Goal: Task Accomplishment & Management: Use online tool/utility

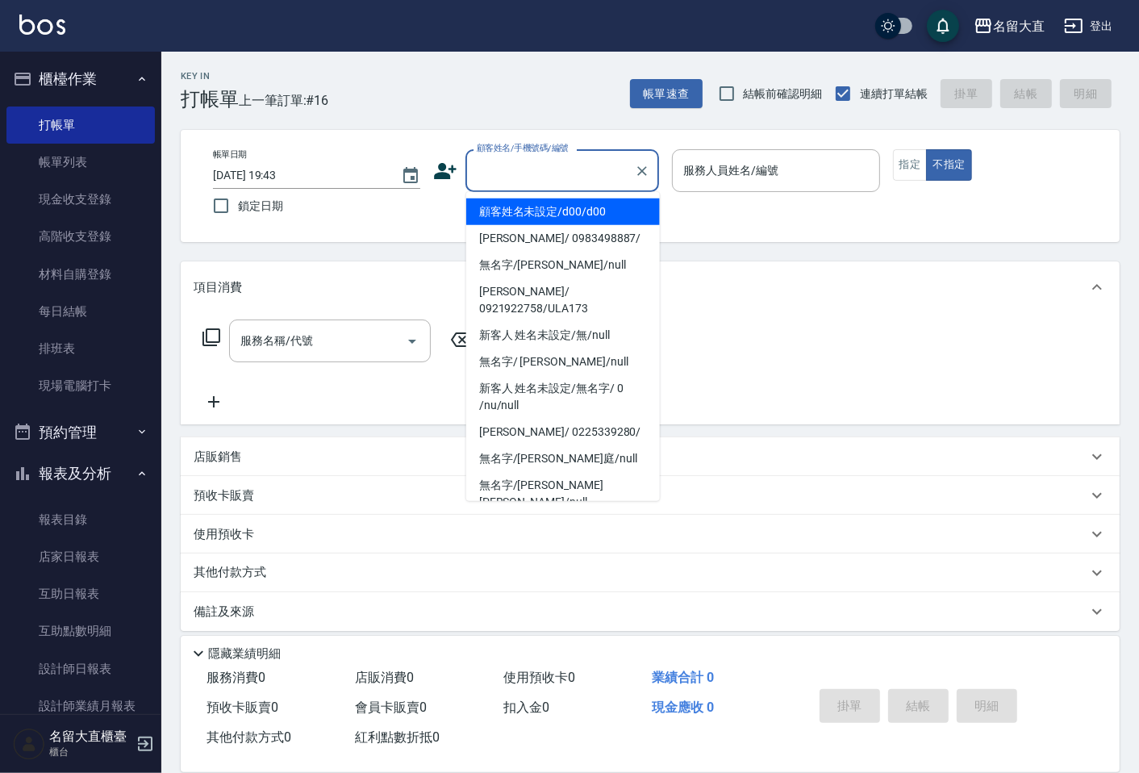
click at [496, 158] on input "顧客姓名/手機號碼/編號" at bounding box center [550, 170] width 155 height 28
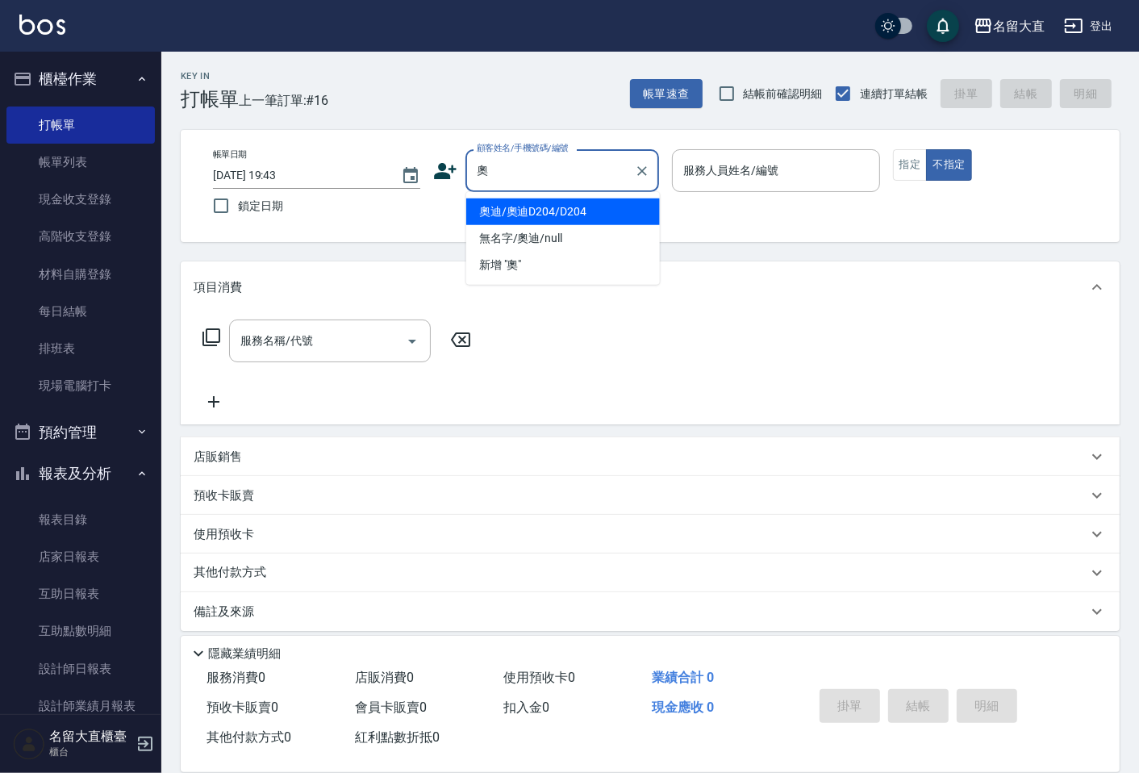
type input "奧迪/奧迪D204/D204"
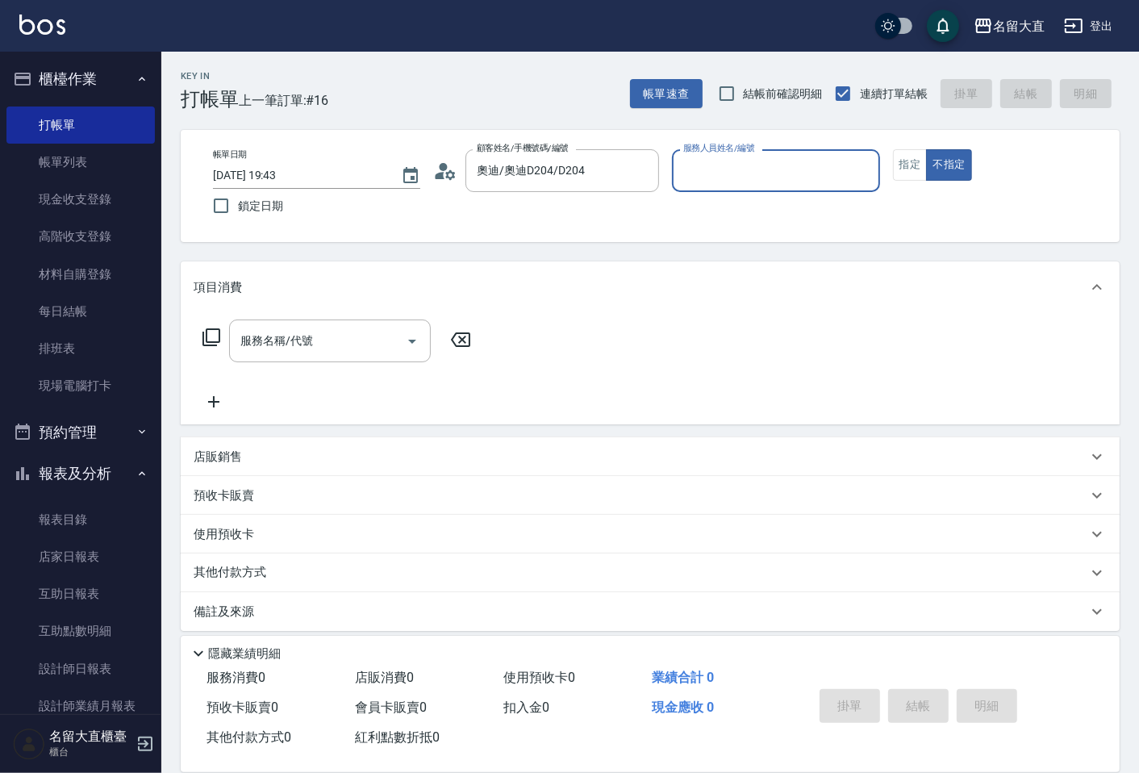
type input "[PERSON_NAME]3"
click at [926, 149] on button "不指定" at bounding box center [948, 164] width 45 height 31
type button "false"
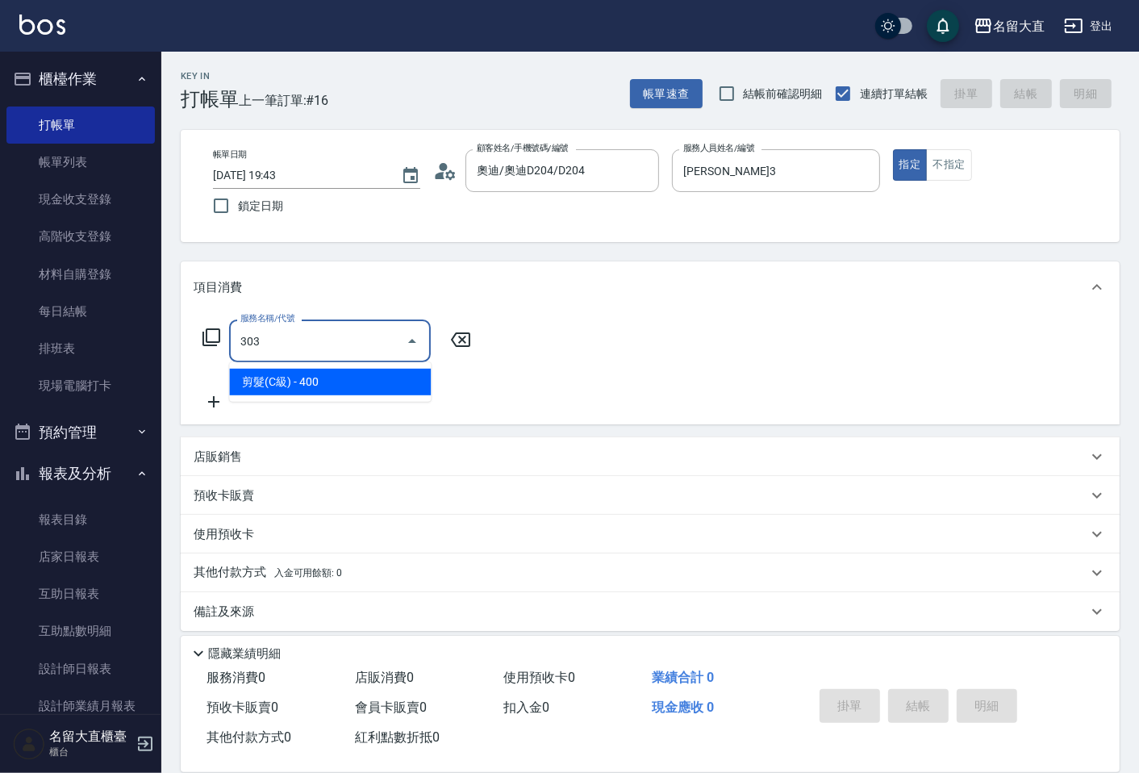
type input "剪髮(C級)(303)"
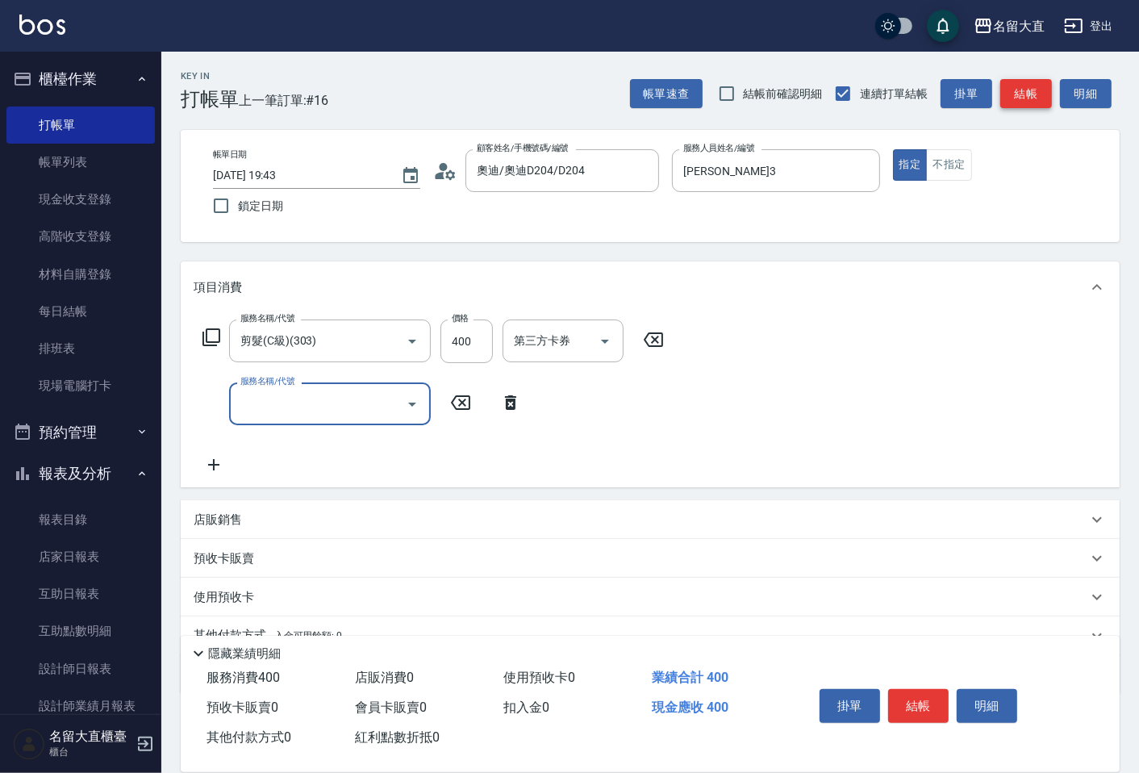
click at [1028, 82] on button "結帳" at bounding box center [1026, 94] width 52 height 30
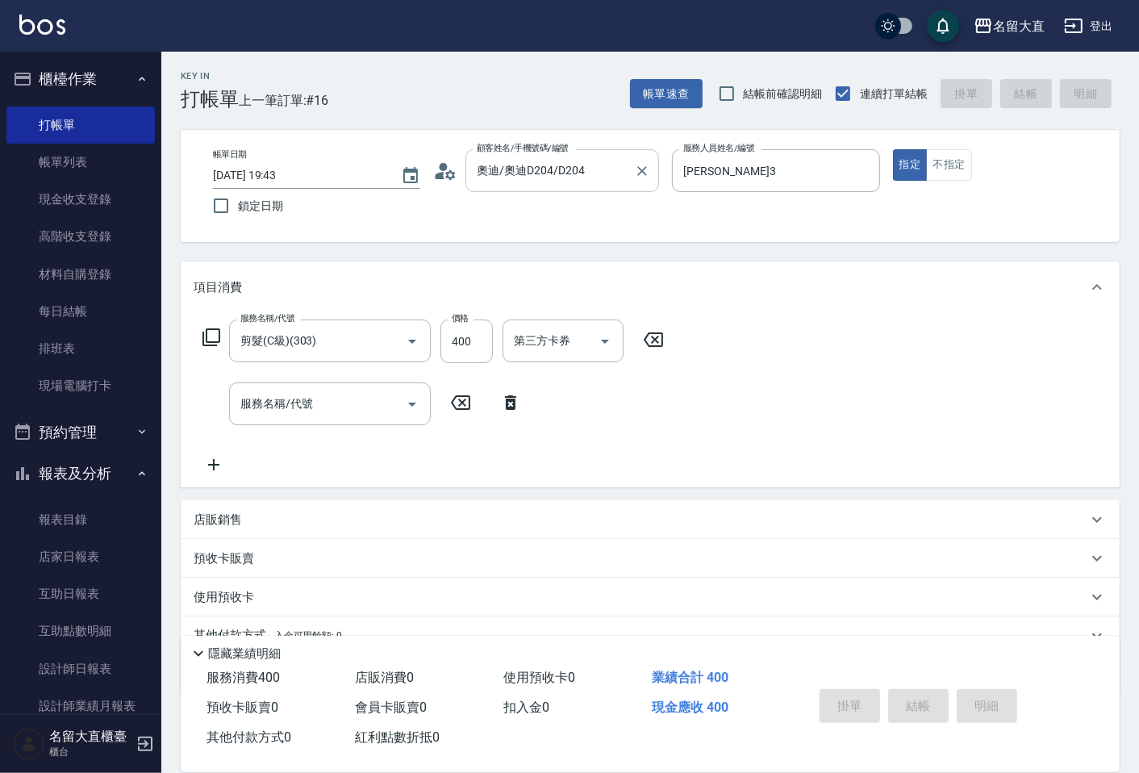
type input "[DATE] 19:53"
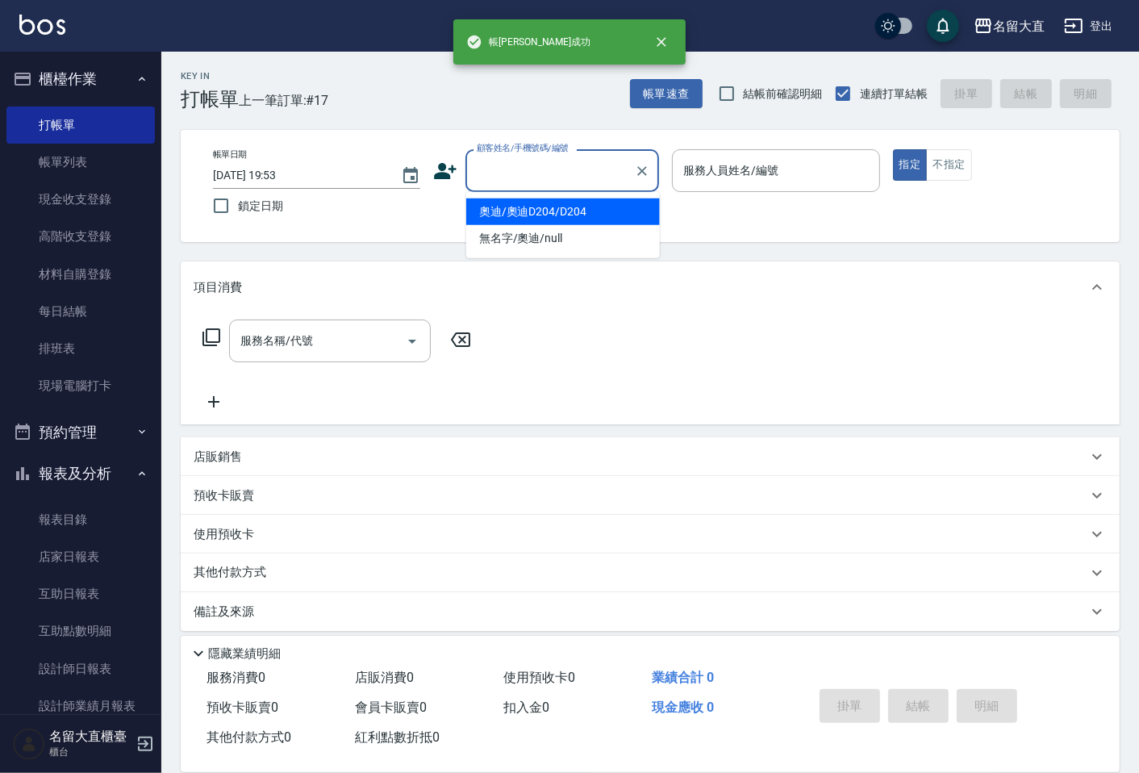
click at [536, 163] on input "顧客姓名/手機號碼/編號" at bounding box center [550, 170] width 155 height 28
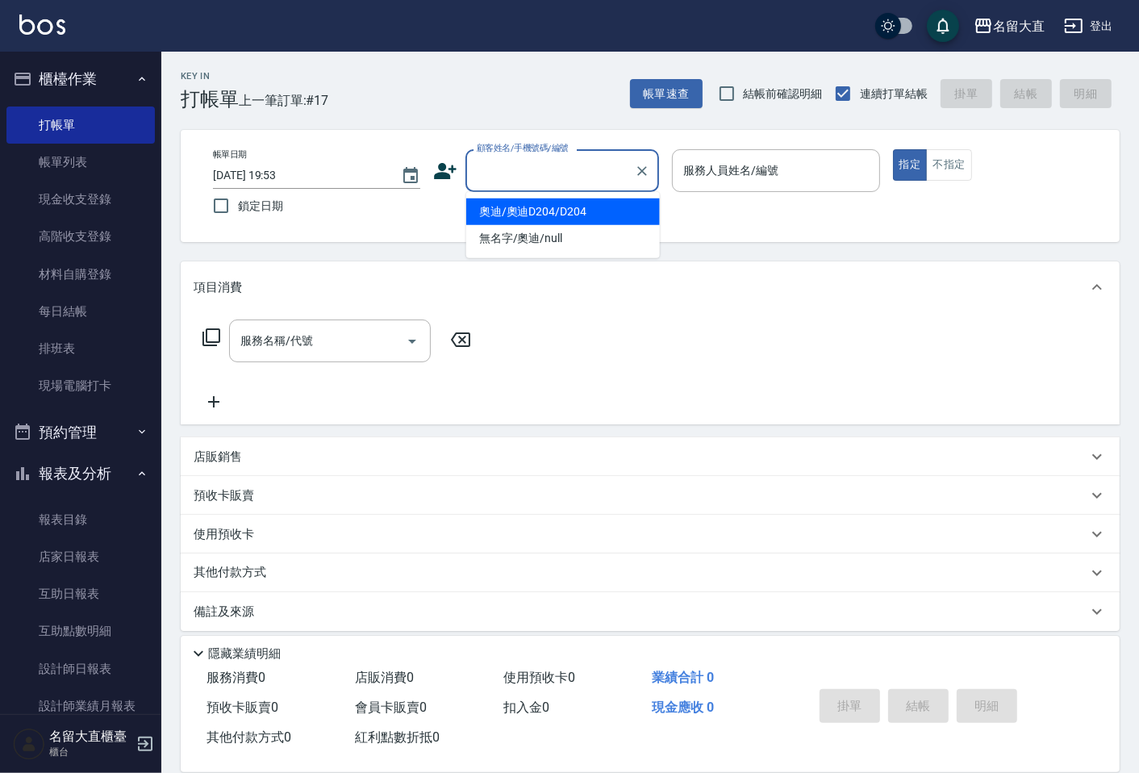
click at [546, 215] on li "奧迪/奧迪D204/D204" at bounding box center [563, 211] width 194 height 27
type input "奧迪/奧迪D204/D204"
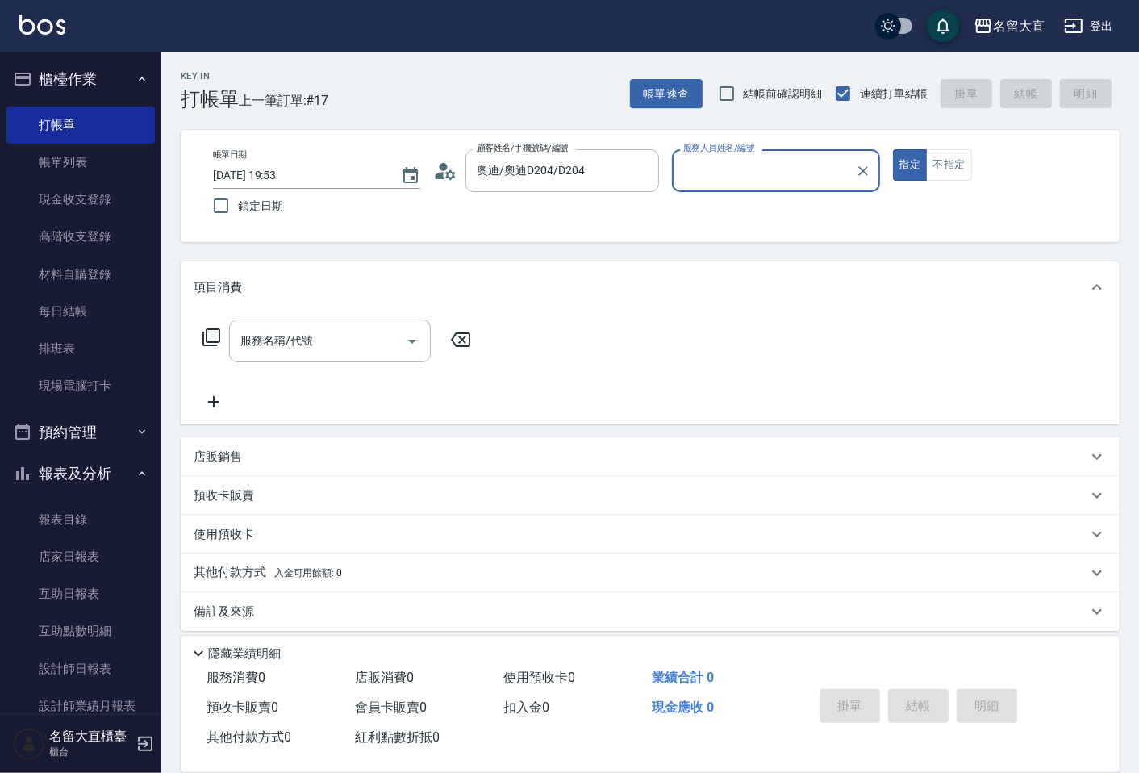
type input "[PERSON_NAME]3"
click at [893, 149] on button "指定" at bounding box center [910, 164] width 35 height 31
type button "true"
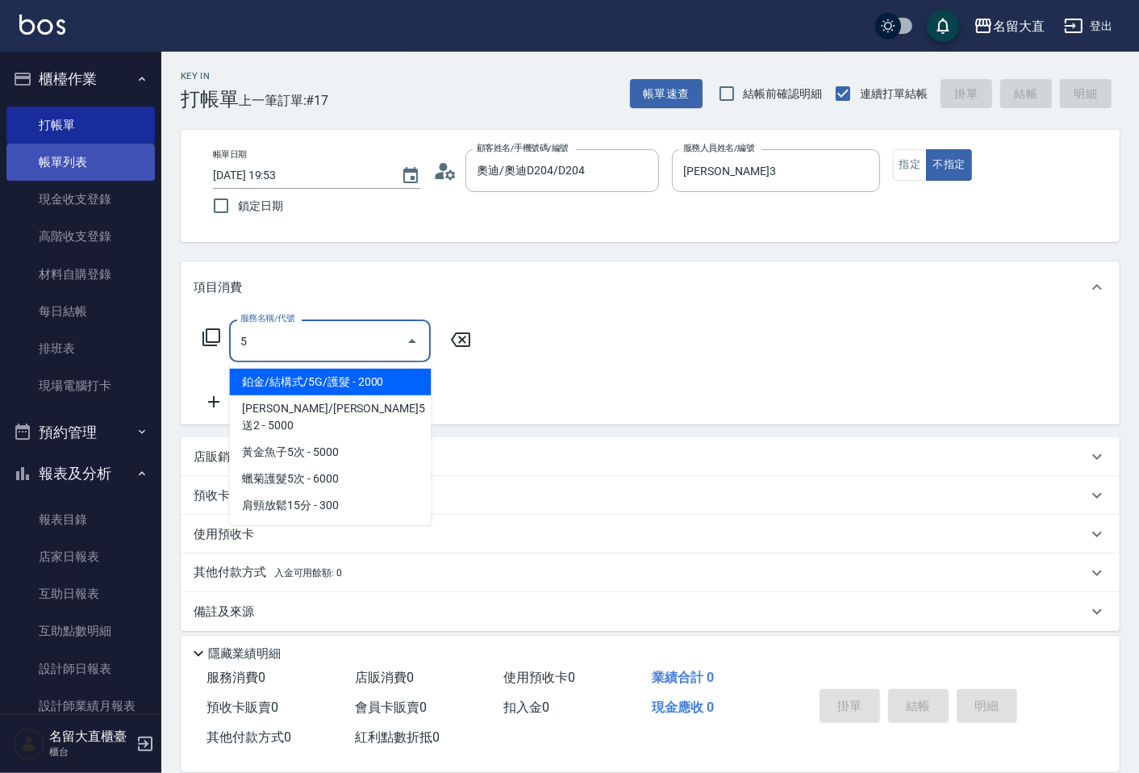
type input "5"
click at [90, 170] on link "帳單列表" at bounding box center [80, 162] width 148 height 37
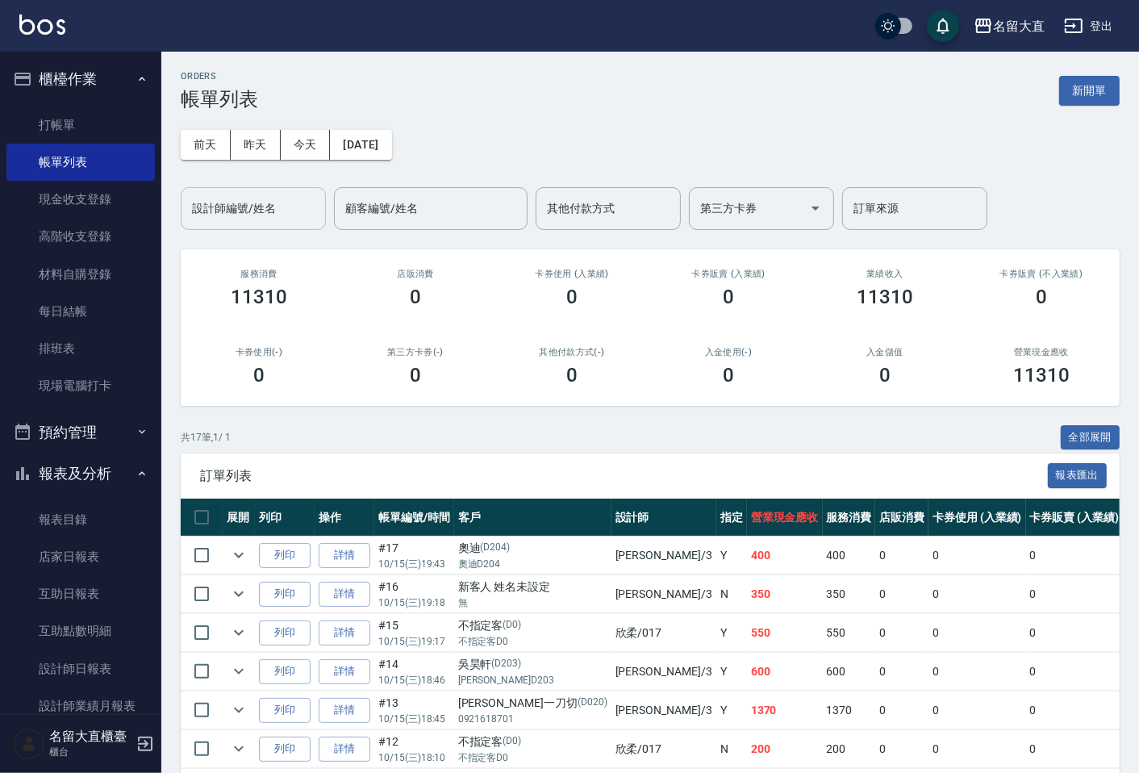
click at [239, 215] on input "設計師編號/姓名" at bounding box center [253, 208] width 131 height 28
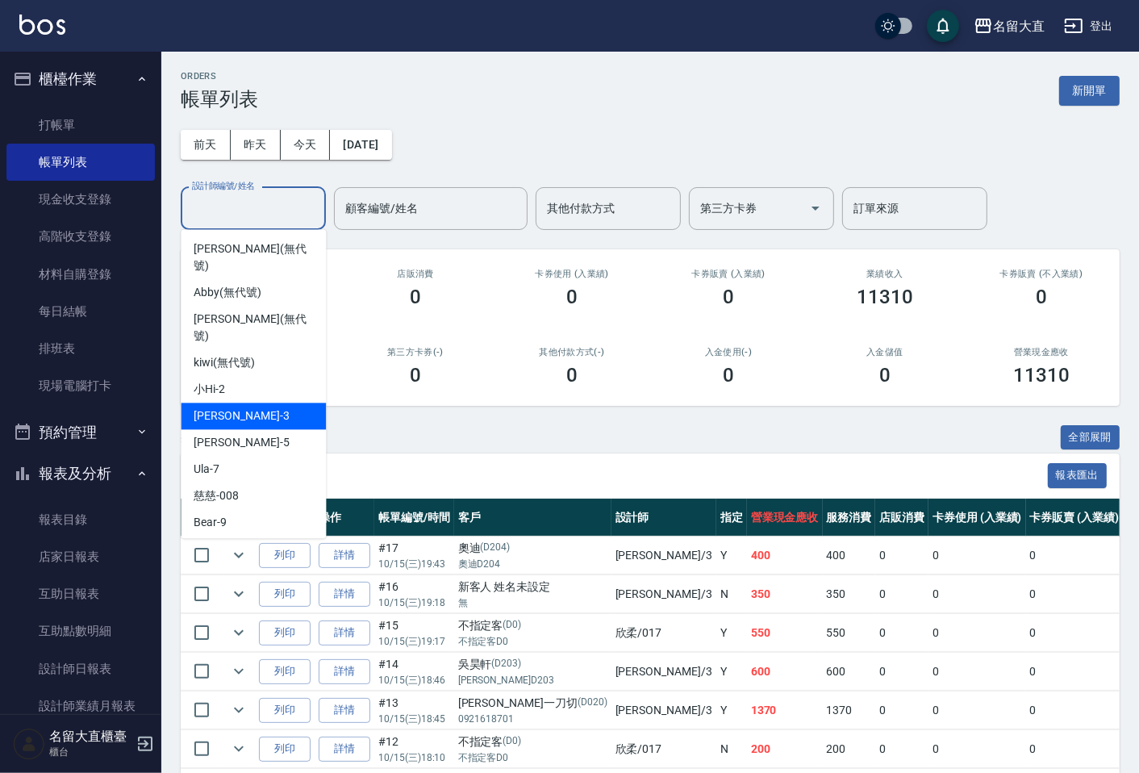
click at [228, 402] on div "[PERSON_NAME]3" at bounding box center [253, 415] width 145 height 27
type input "[PERSON_NAME]3"
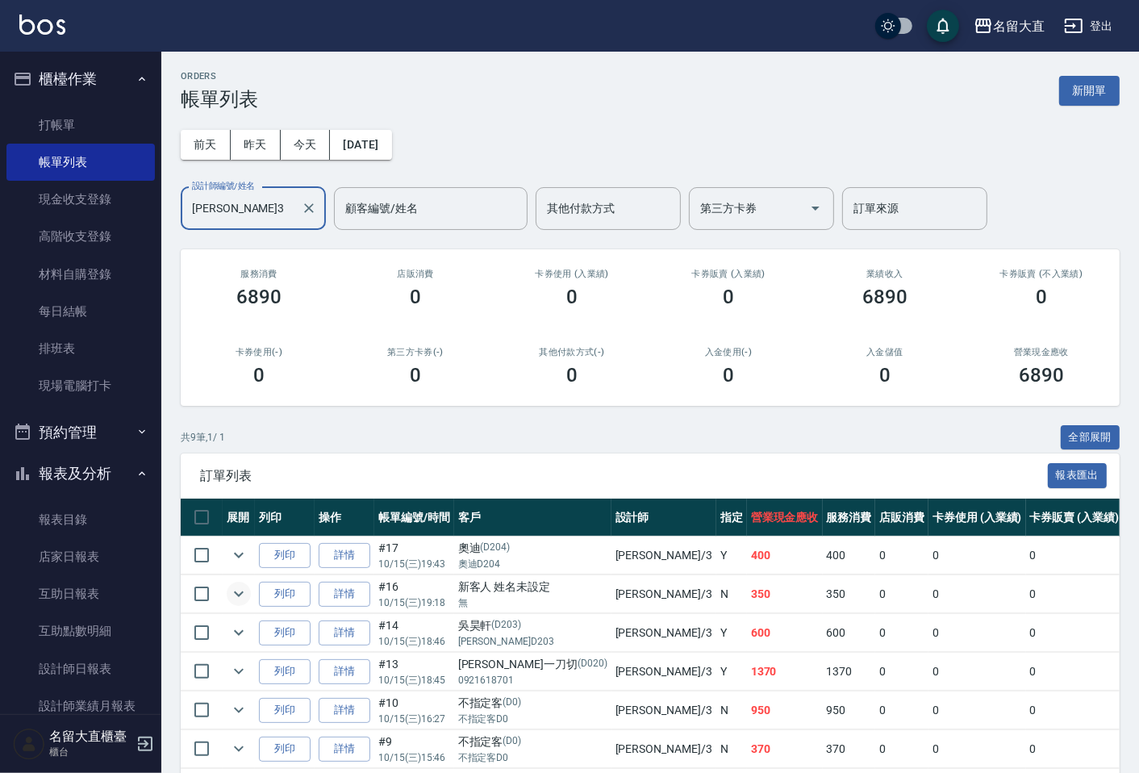
click at [232, 591] on icon "expand row" at bounding box center [238, 593] width 19 height 19
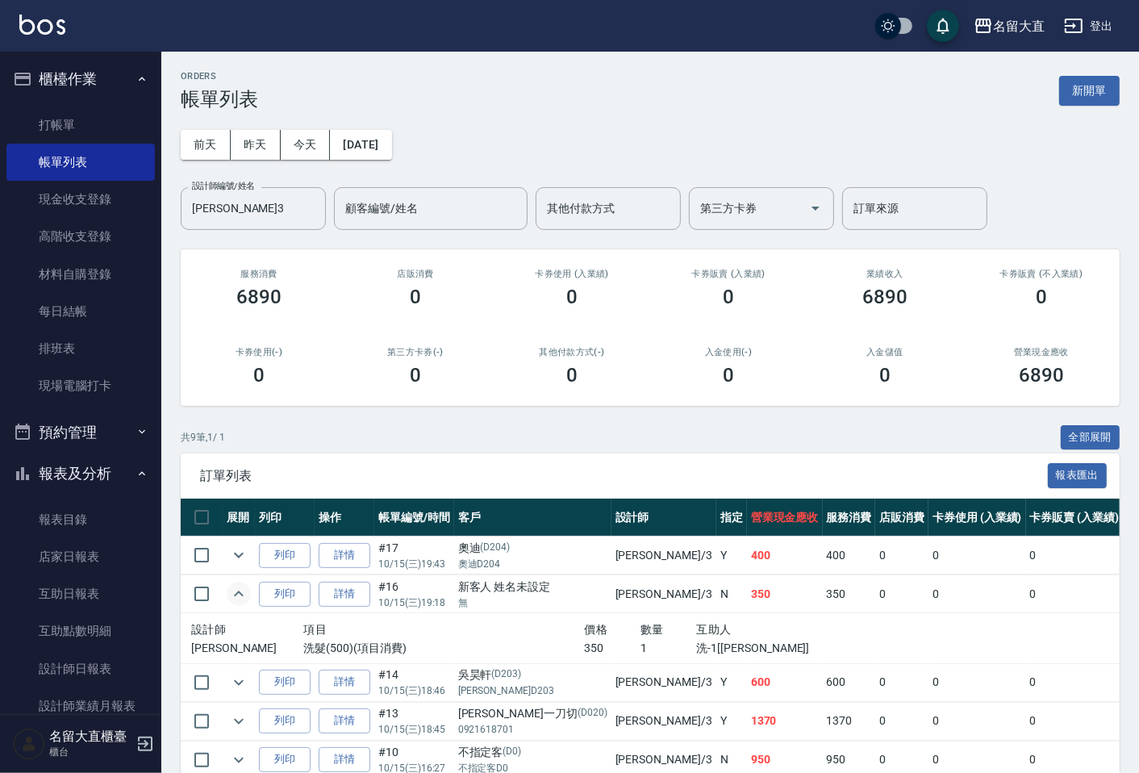
click at [232, 592] on icon "expand row" at bounding box center [238, 593] width 19 height 19
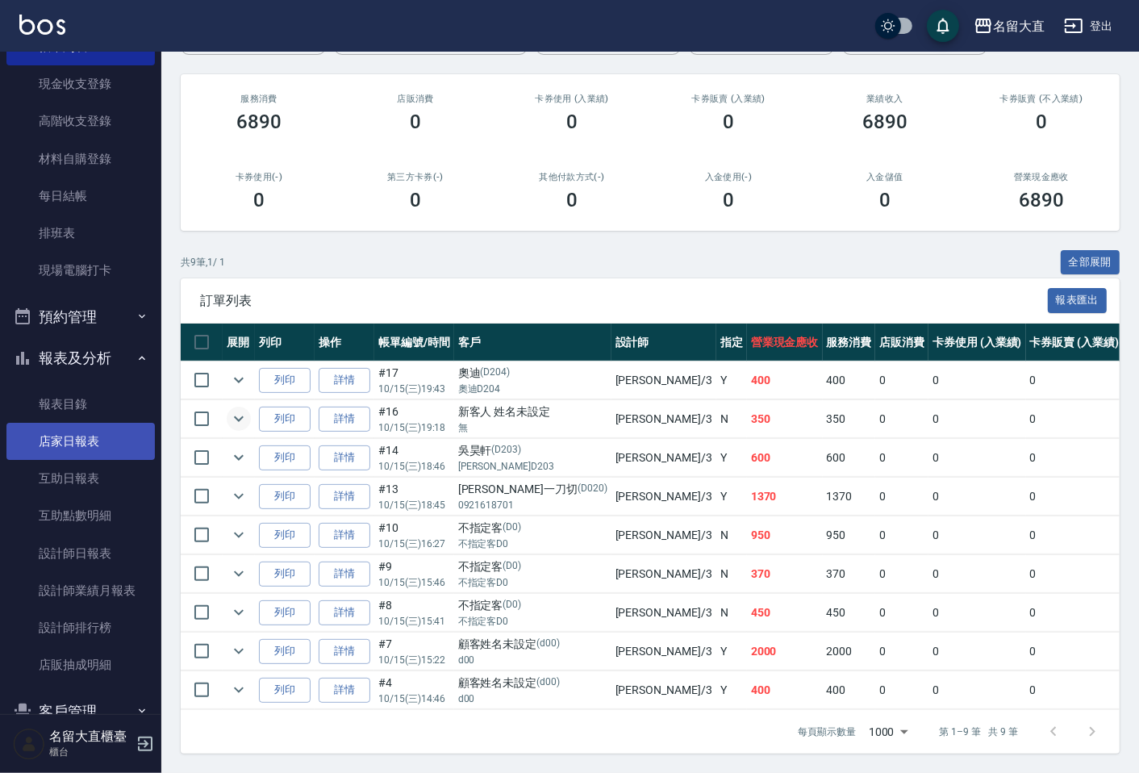
scroll to position [179, 0]
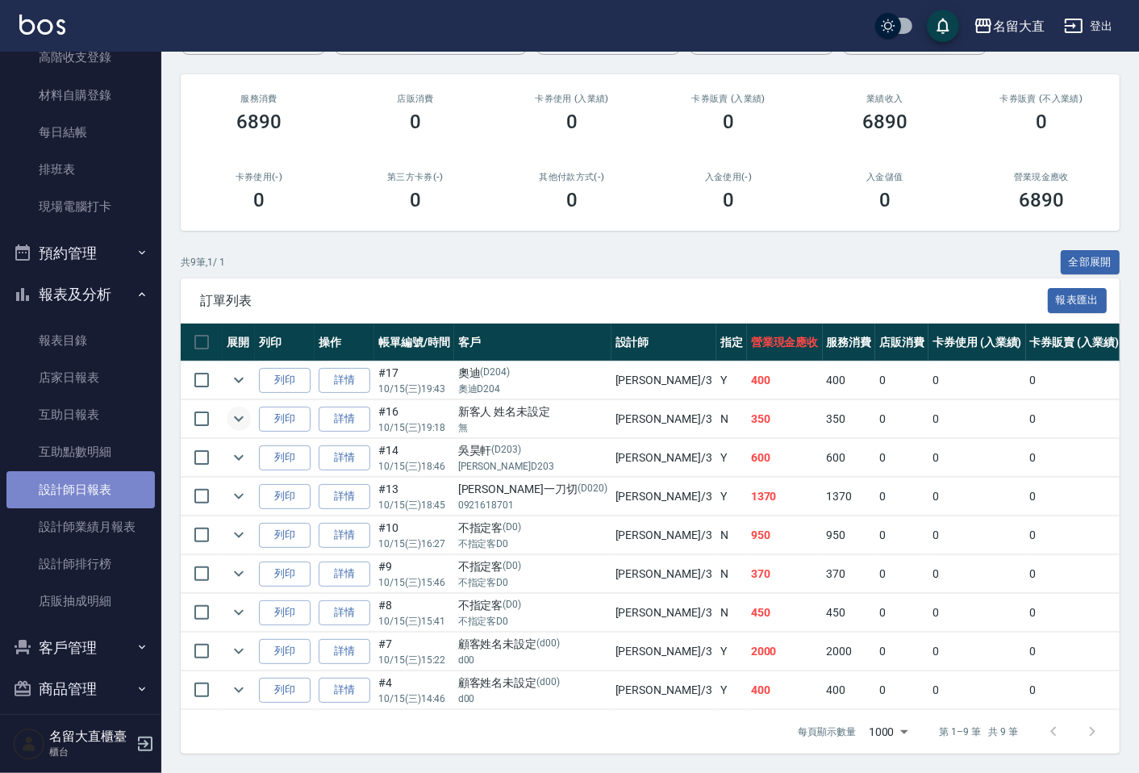
click at [90, 496] on link "設計師日報表" at bounding box center [80, 489] width 148 height 37
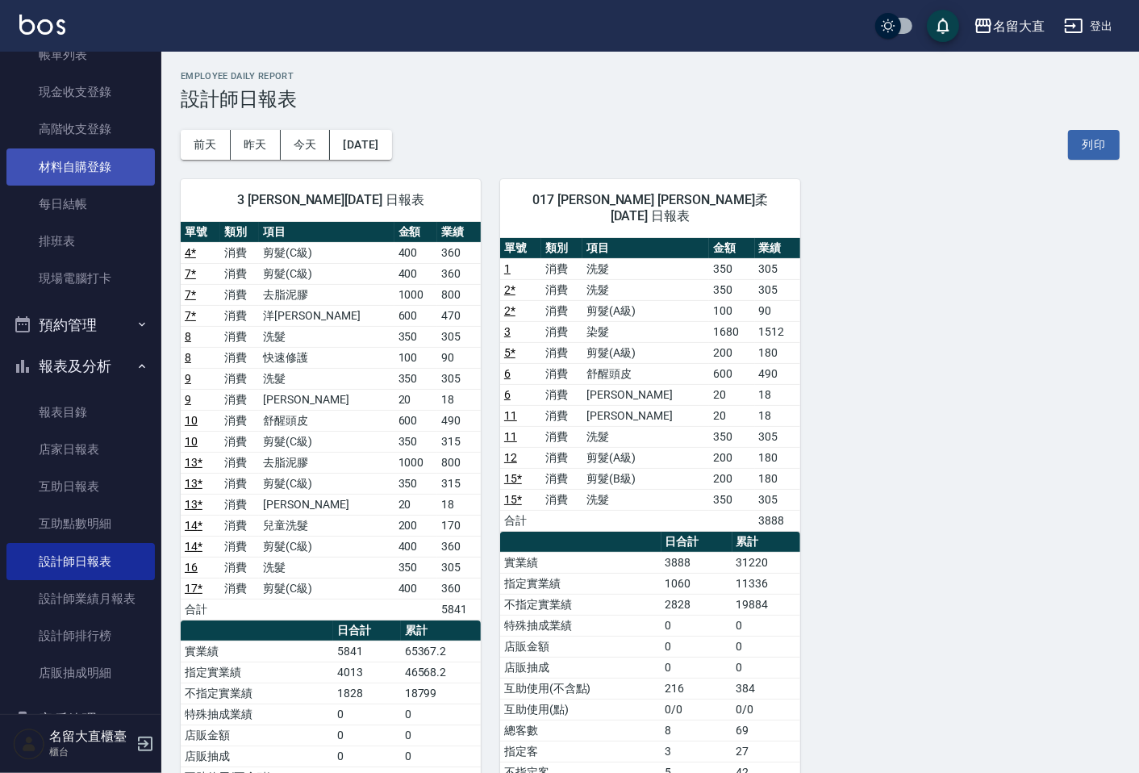
scroll to position [13, 0]
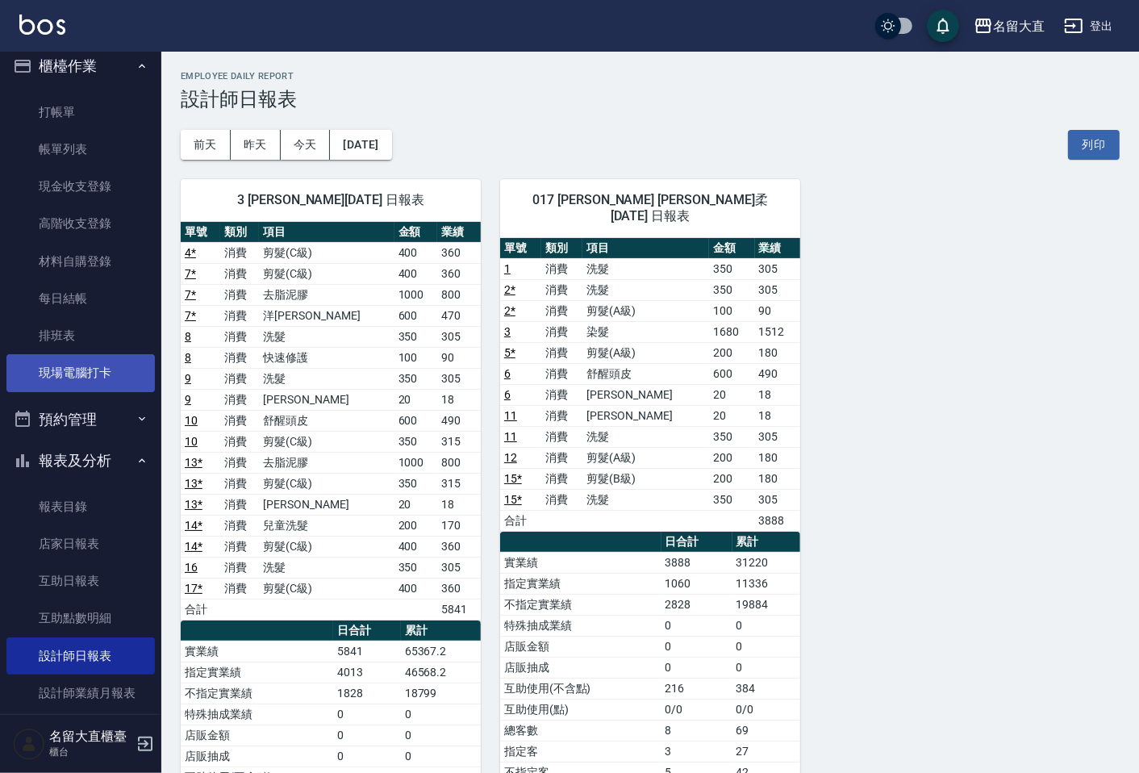
click at [85, 367] on link "現場電腦打卡" at bounding box center [80, 372] width 148 height 37
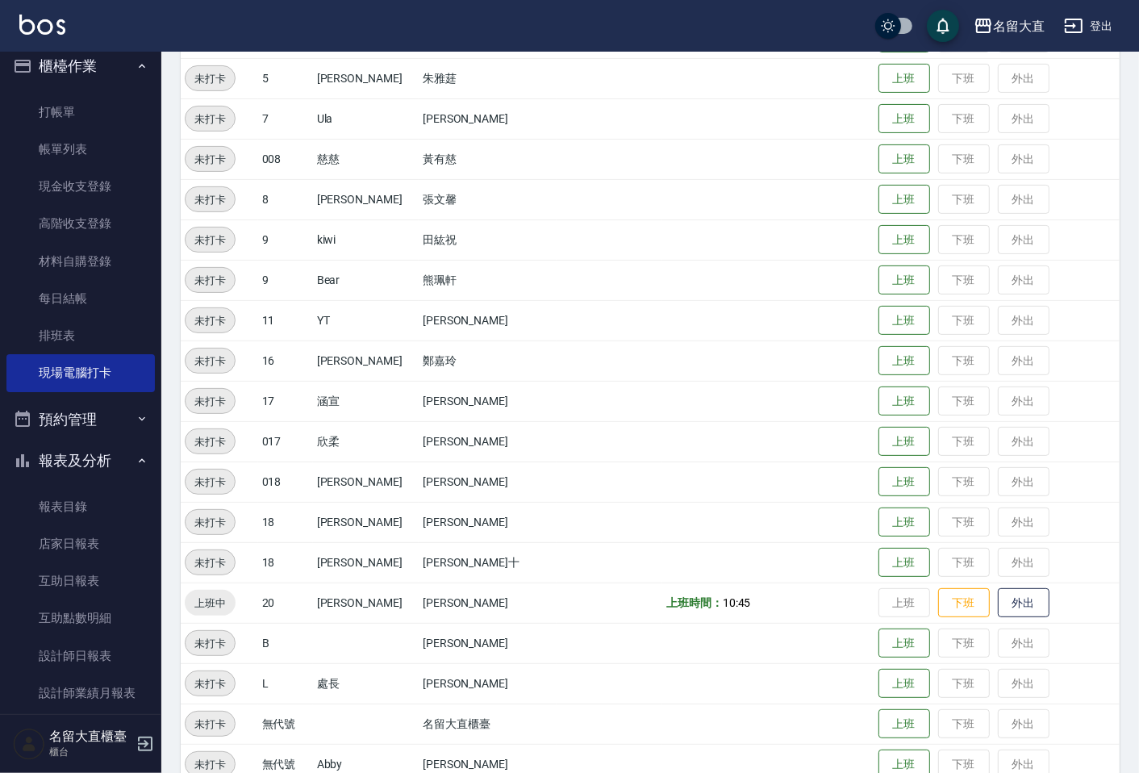
scroll to position [353, 0]
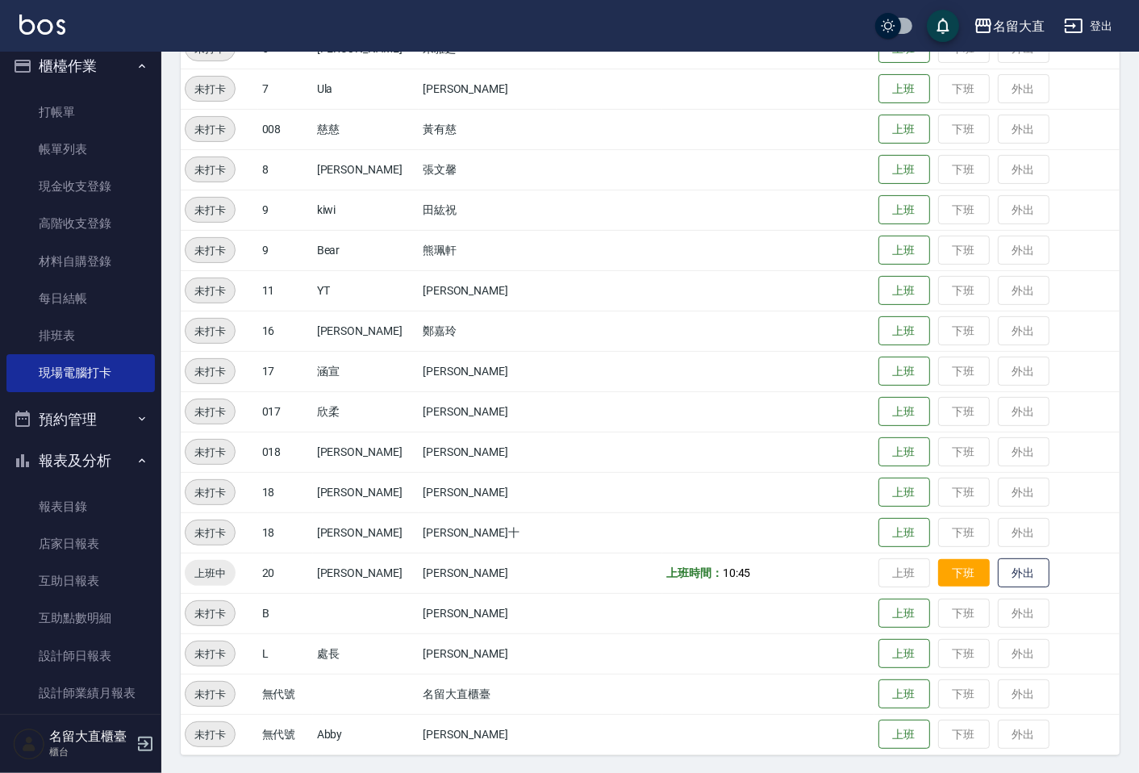
click at [938, 566] on button "下班" at bounding box center [964, 573] width 52 height 28
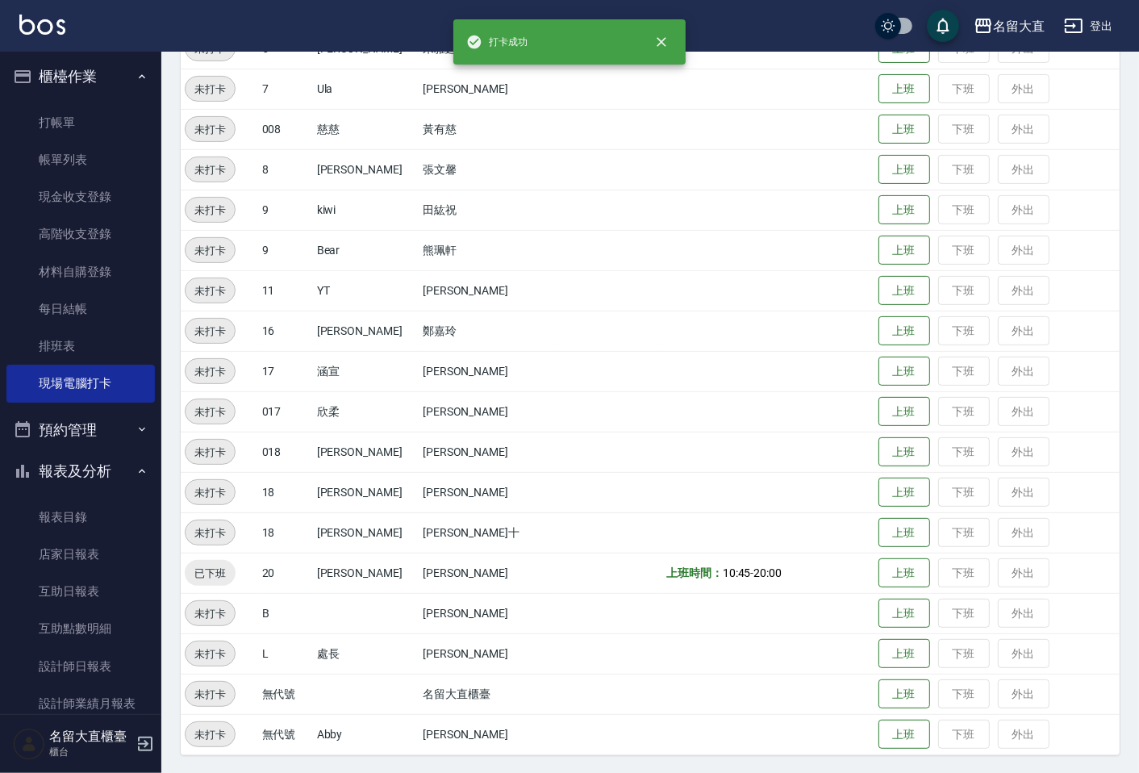
scroll to position [0, 0]
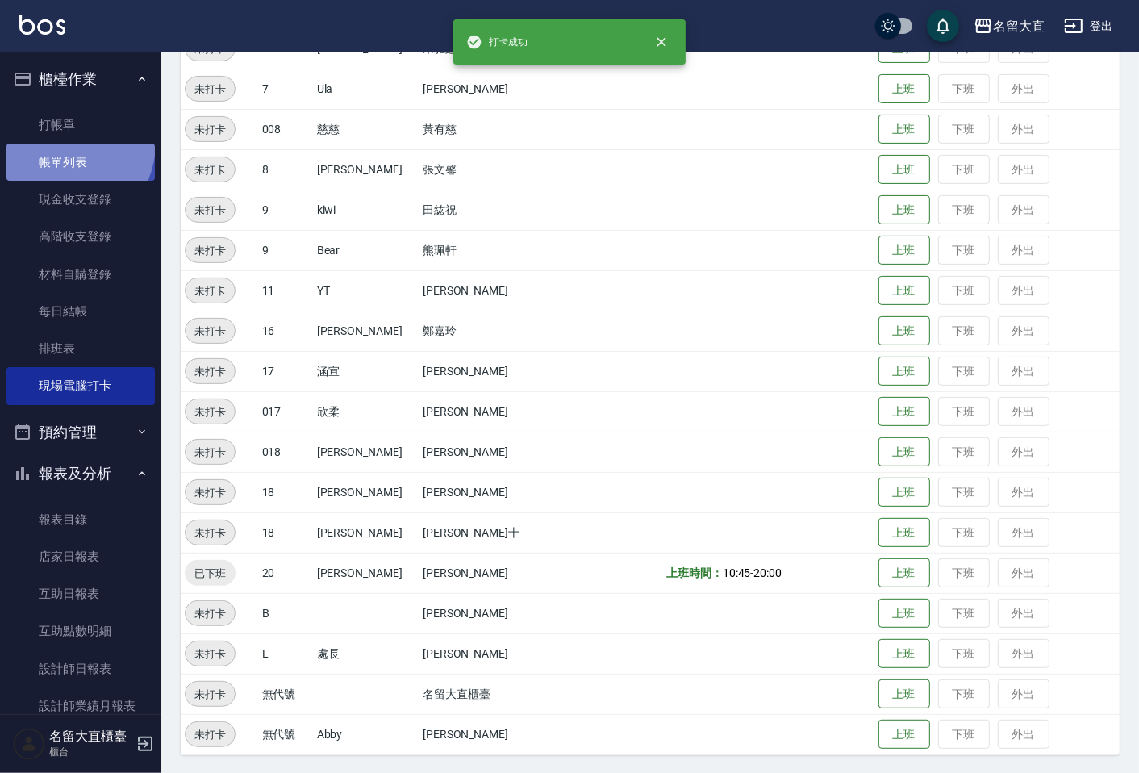
click at [55, 144] on link "帳單列表" at bounding box center [80, 162] width 148 height 37
